Goal: Find specific page/section: Find specific page/section

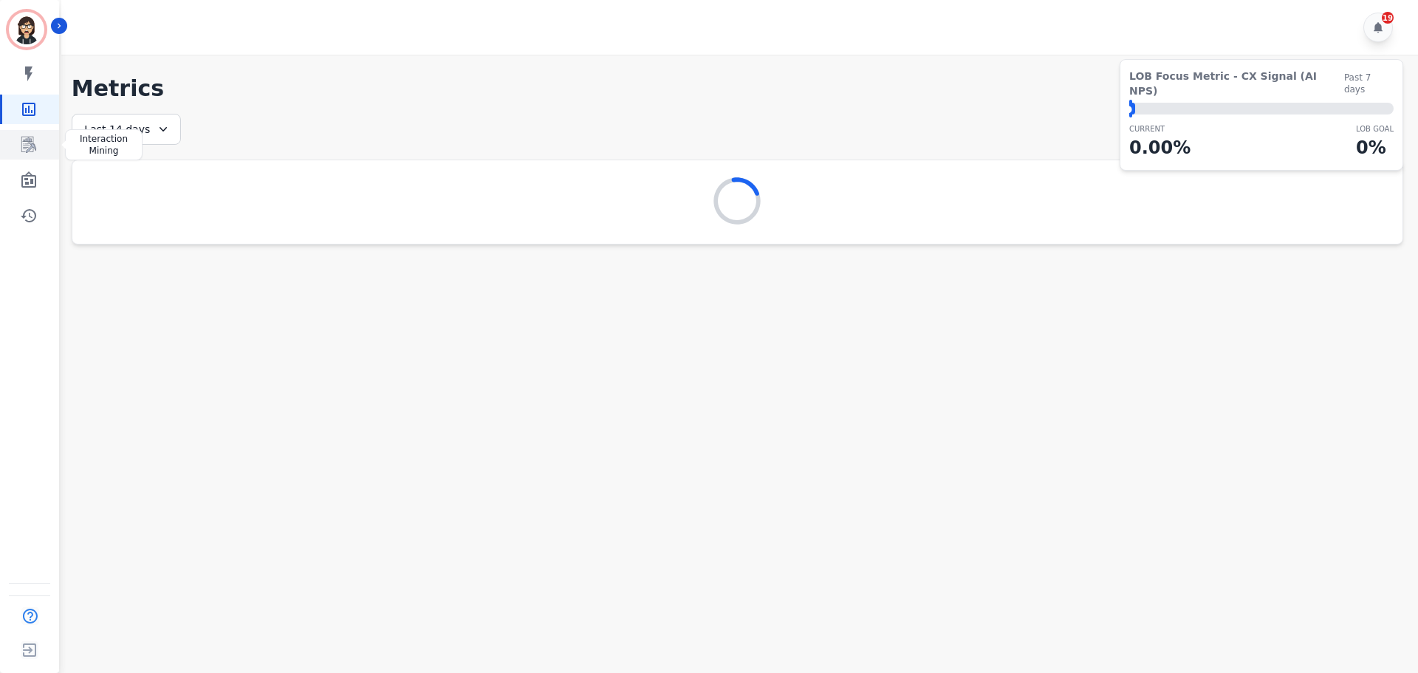
click at [19, 137] on link "Sidebar" at bounding box center [30, 145] width 57 height 30
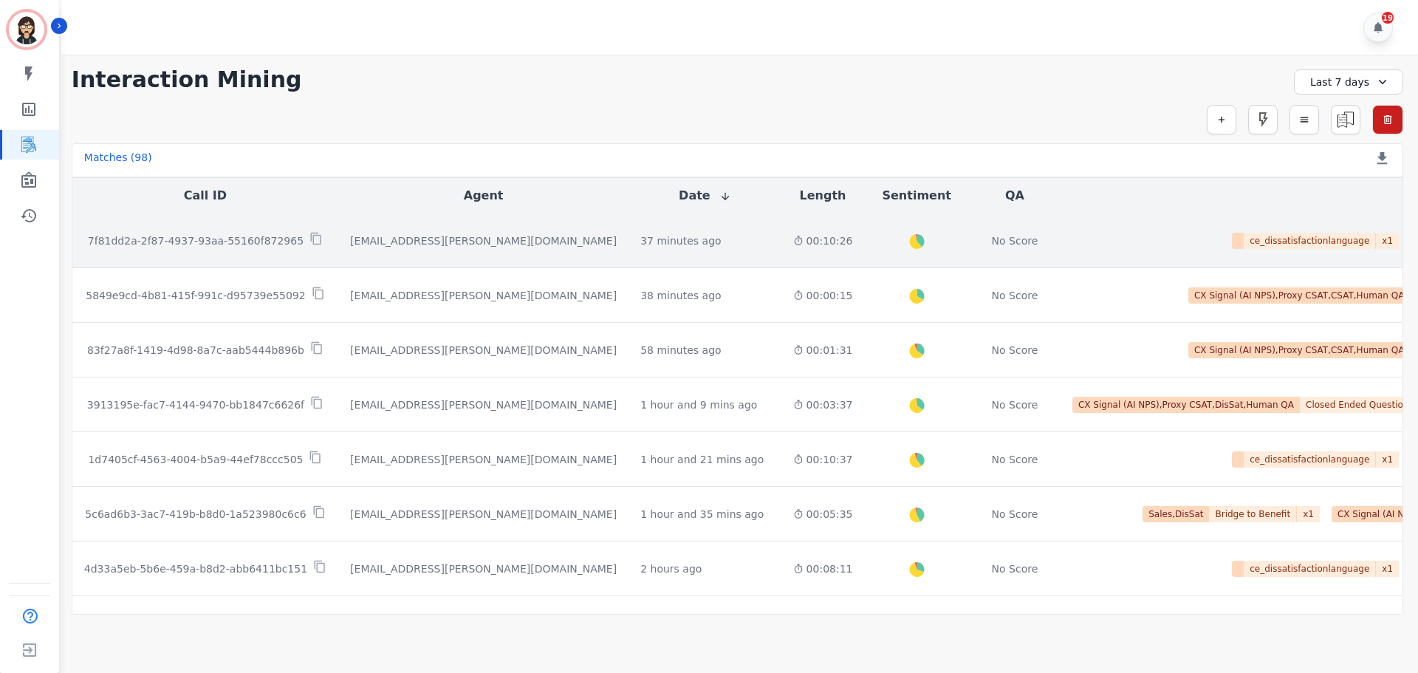
click at [207, 244] on p "7f81dd2a-2f87-4937-93aa-55160f872965" at bounding box center [196, 240] width 216 height 15
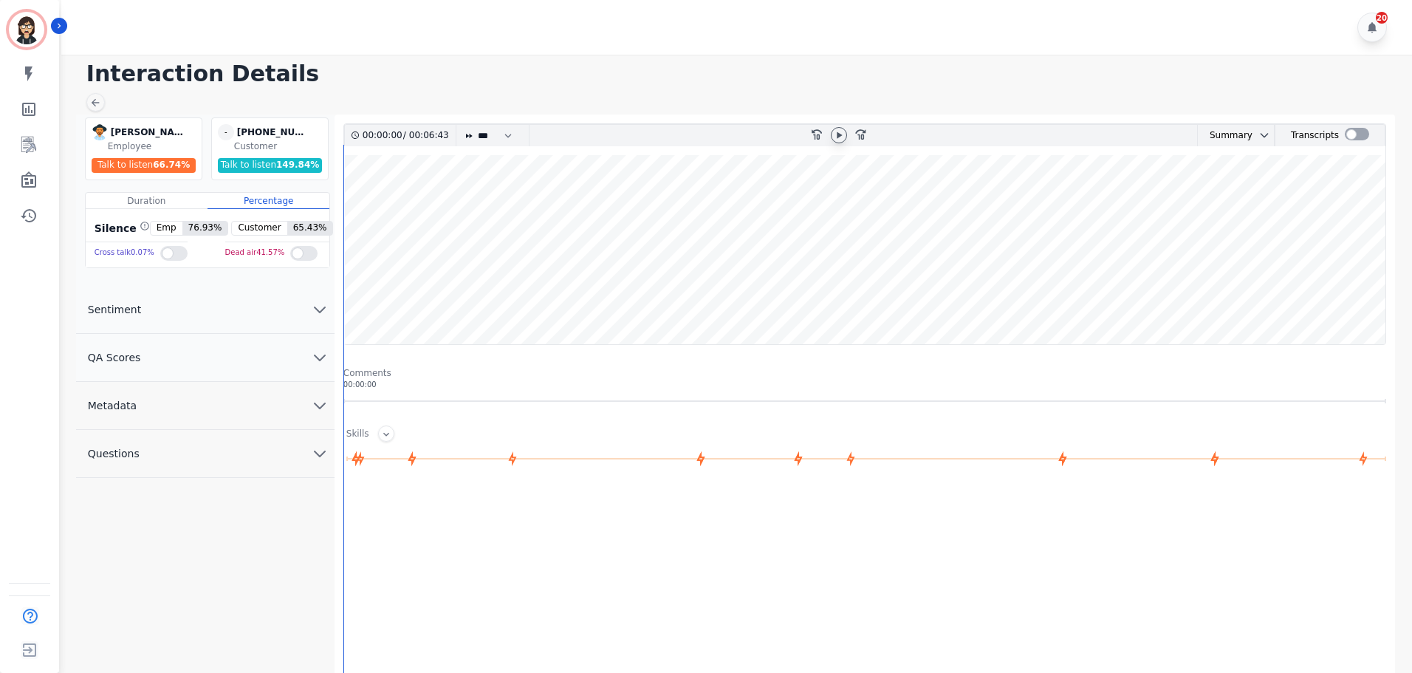
click at [840, 135] on icon at bounding box center [839, 135] width 12 height 12
click at [831, 133] on div at bounding box center [839, 135] width 16 height 16
click at [427, 671] on div at bounding box center [867, 637] width 1048 height 295
click at [792, 64] on h1 "Interaction Details" at bounding box center [741, 74] width 1311 height 27
